Goal: Check status: Check status

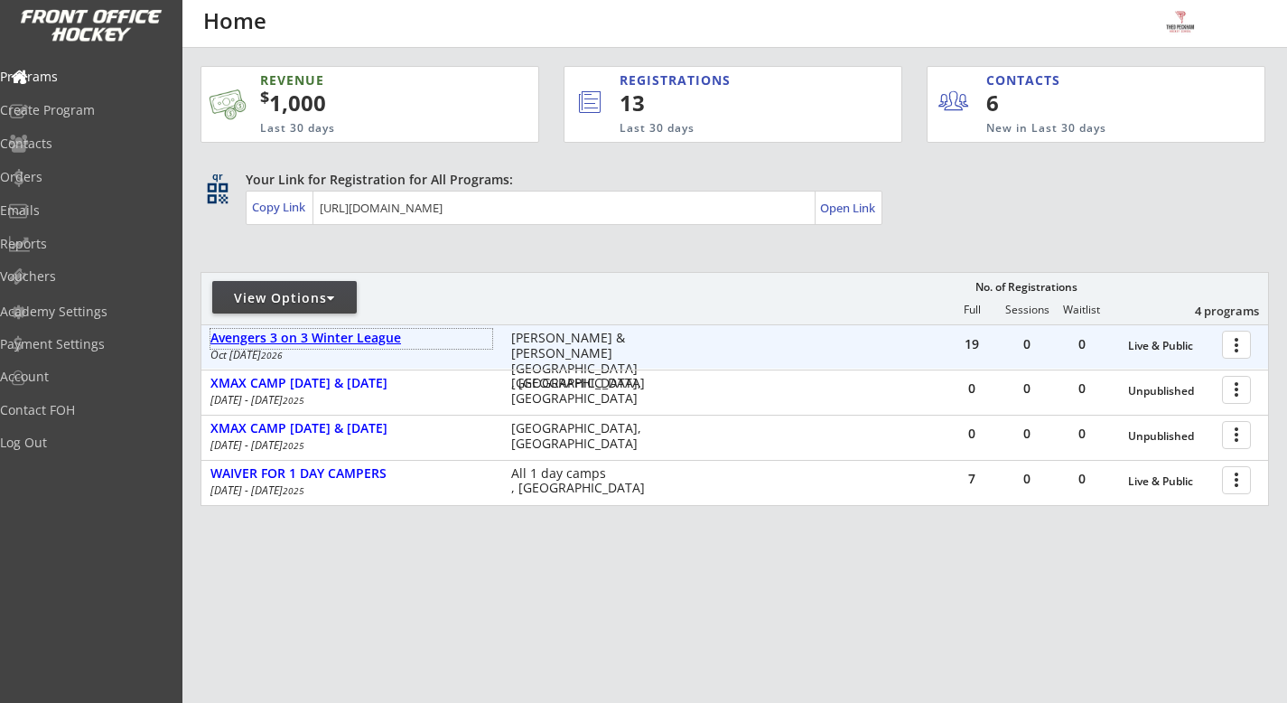
click at [363, 338] on div "Avengers 3 on 3 Winter League" at bounding box center [351, 338] width 282 height 15
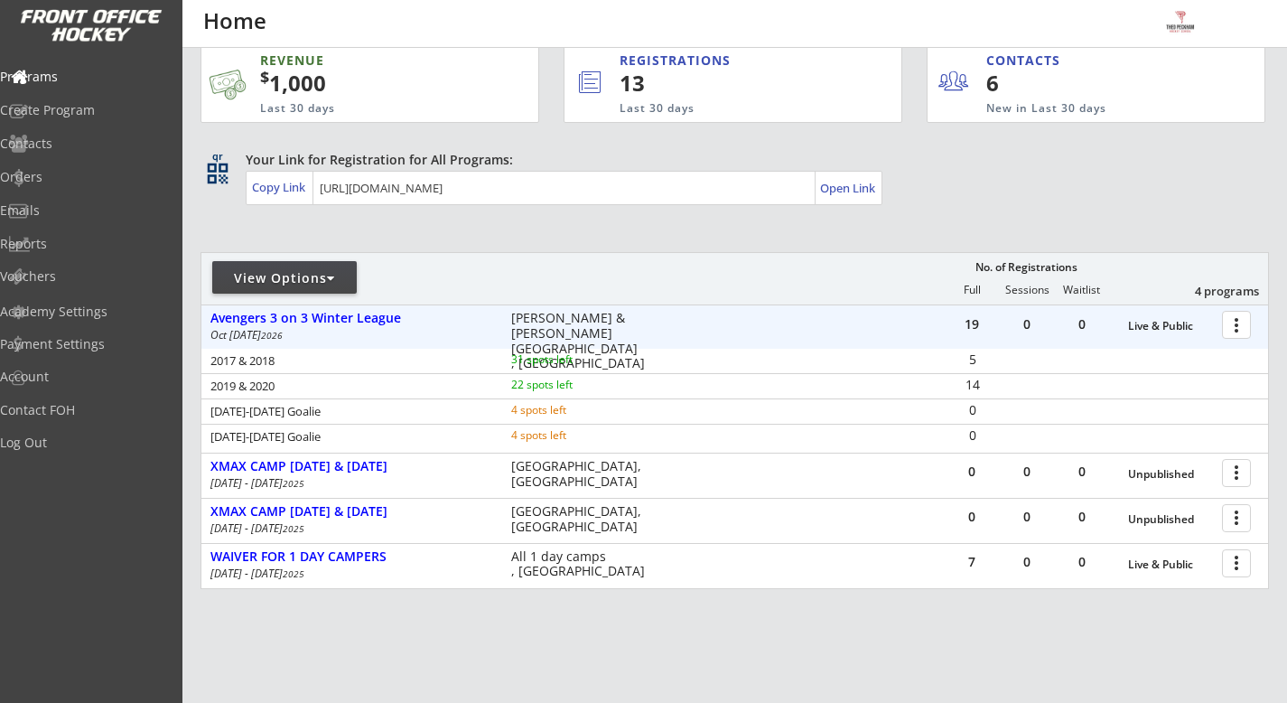
scroll to position [22, 0]
click at [113, 189] on div "Orders" at bounding box center [86, 179] width 172 height 32
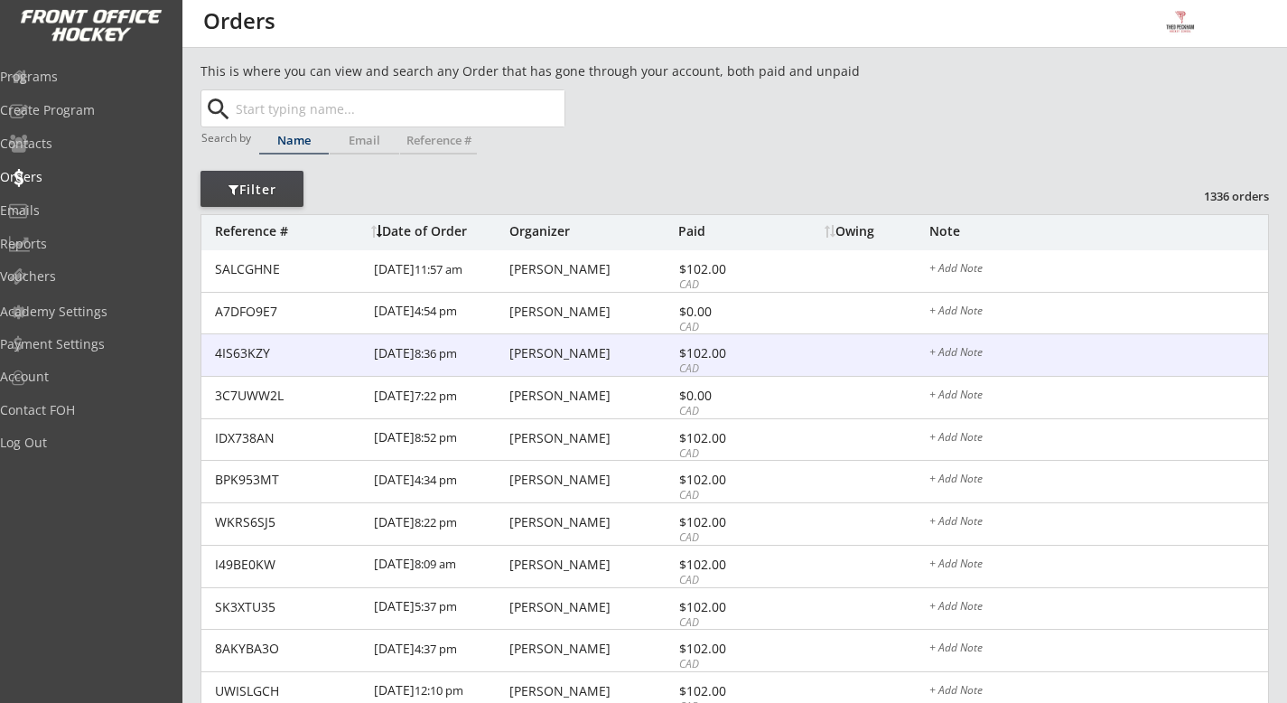
click at [592, 358] on div "[PERSON_NAME]" at bounding box center [591, 353] width 164 height 13
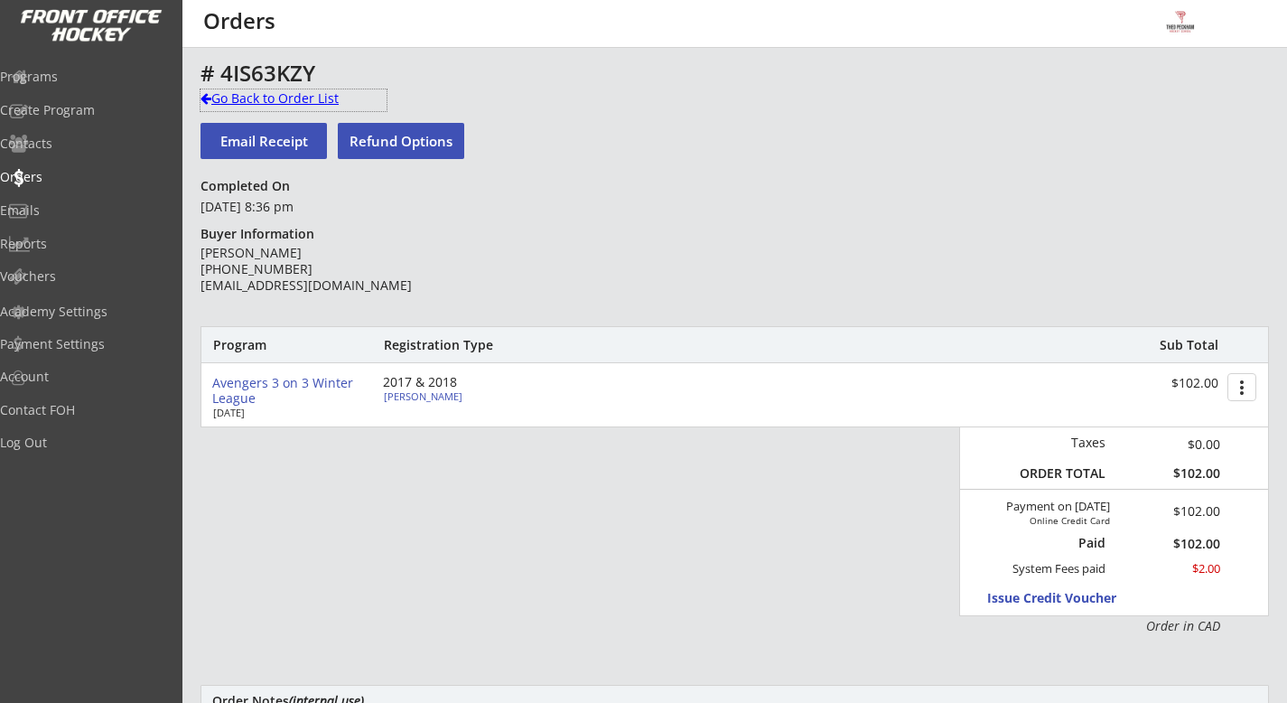
click at [277, 90] on div "Go Back to Order List" at bounding box center [294, 98] width 186 height 18
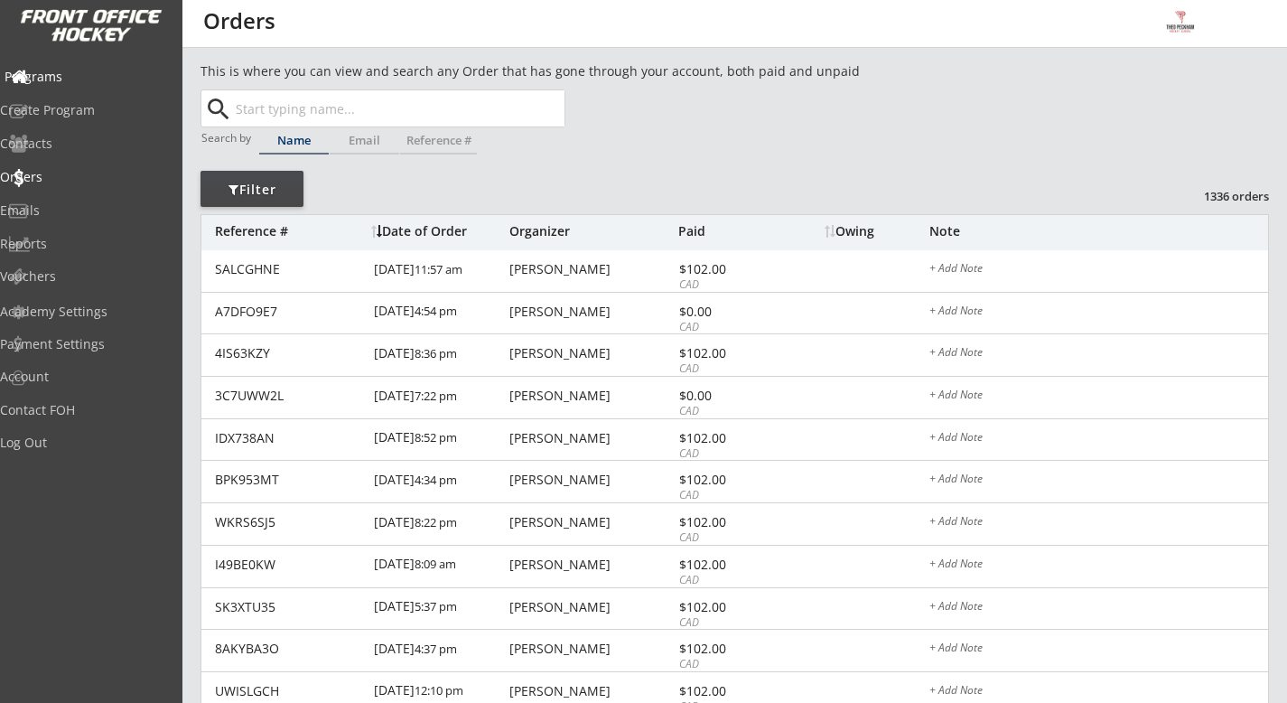
click at [98, 65] on div "Programs" at bounding box center [86, 78] width 172 height 32
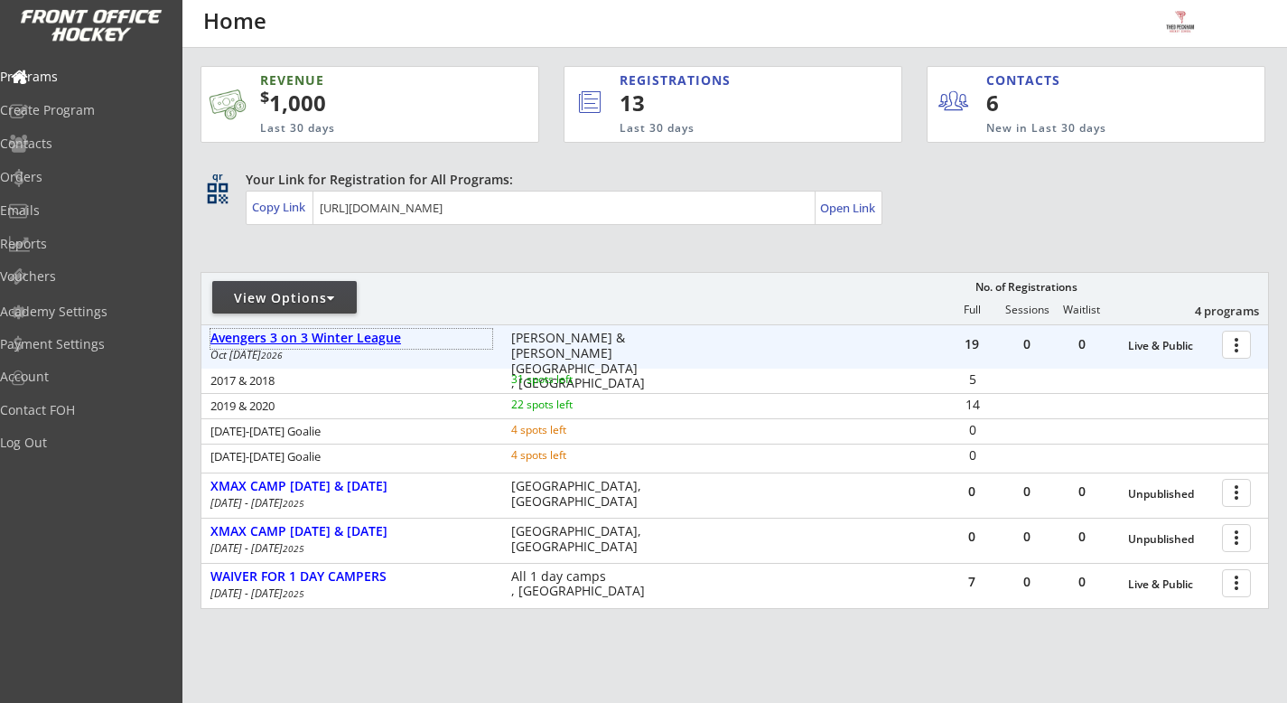
click at [370, 338] on div "Avengers 3 on 3 Winter League" at bounding box center [351, 338] width 282 height 15
